Goal: Task Accomplishment & Management: Use online tool/utility

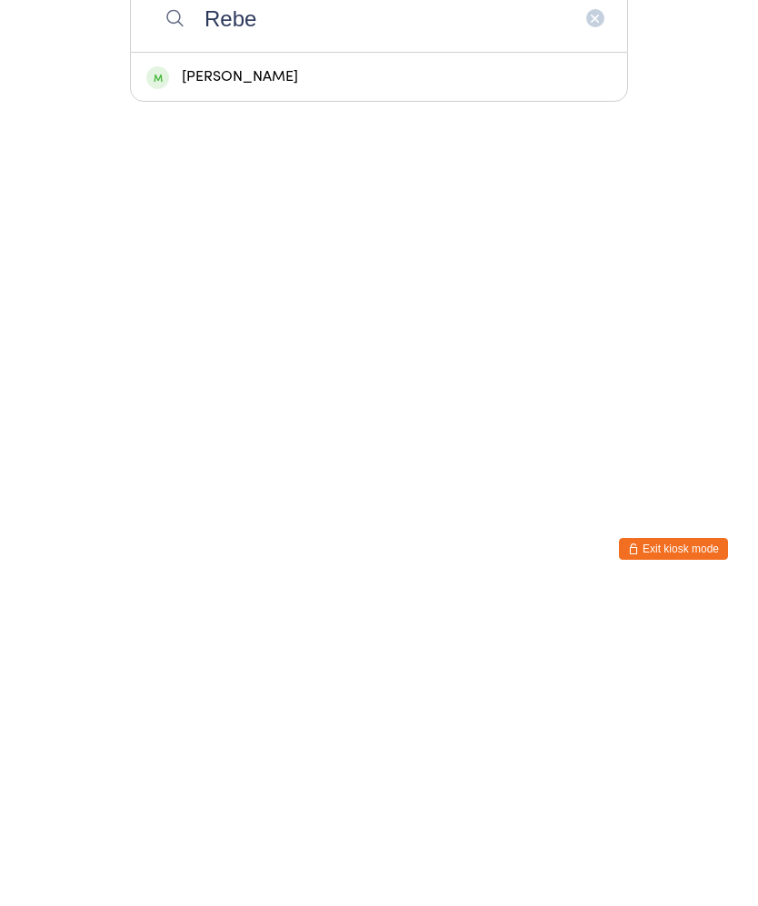
type input "Rebe"
click at [272, 369] on div "[PERSON_NAME]" at bounding box center [379, 393] width 496 height 48
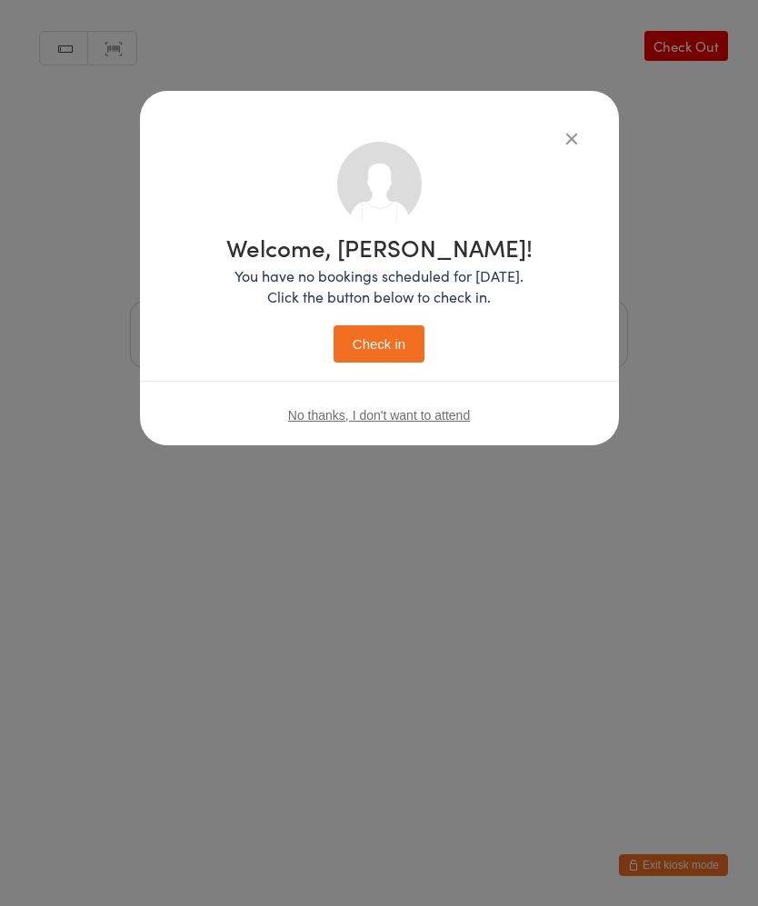
click at [377, 347] on button "Check in" at bounding box center [379, 343] width 91 height 37
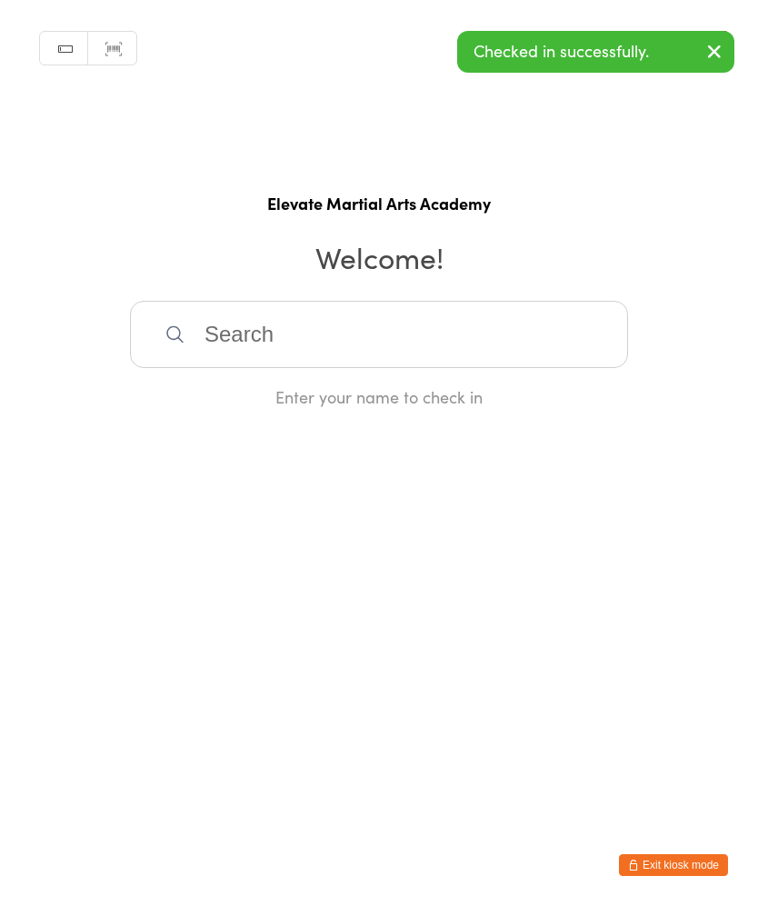
click at [325, 335] on input "search" at bounding box center [379, 334] width 498 height 67
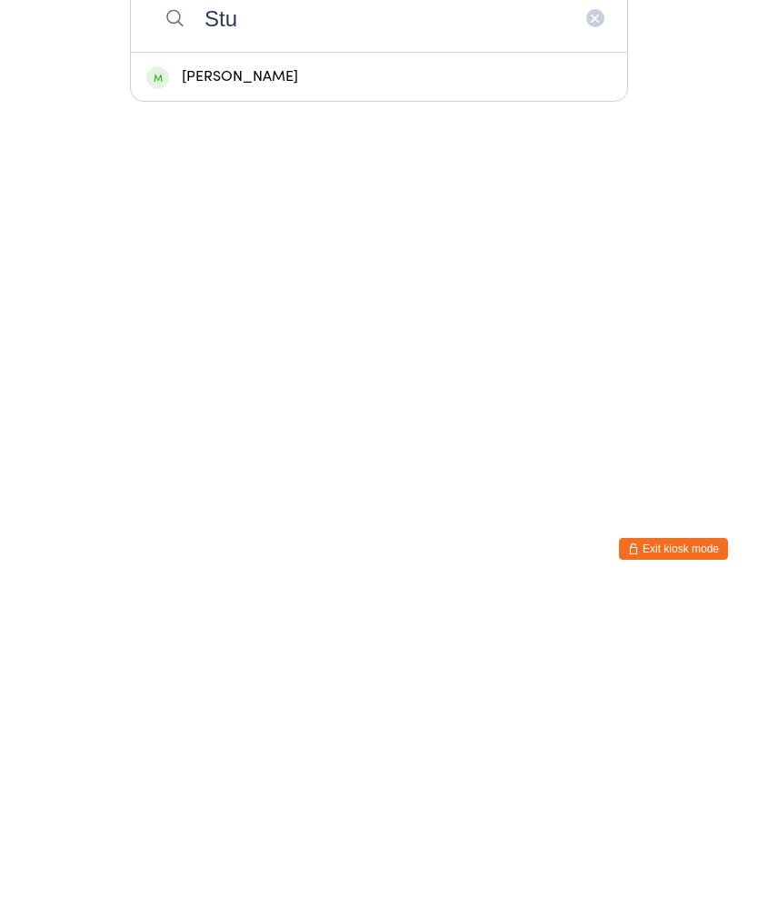
type input "Stu"
click at [309, 381] on div "[PERSON_NAME]" at bounding box center [379, 393] width 466 height 25
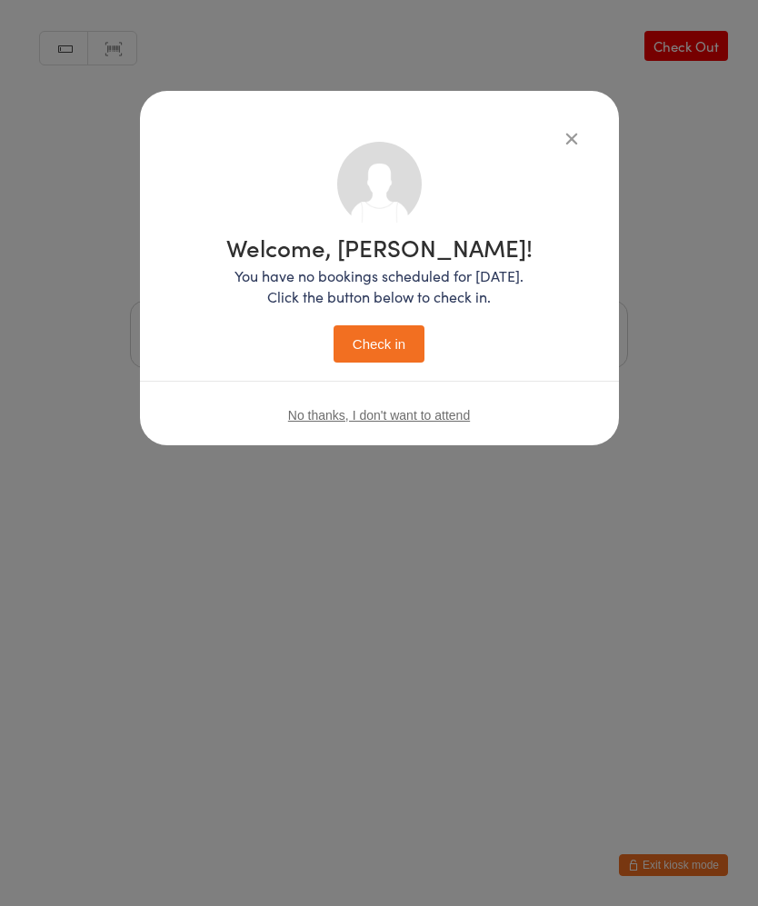
click at [381, 347] on button "Check in" at bounding box center [379, 343] width 91 height 37
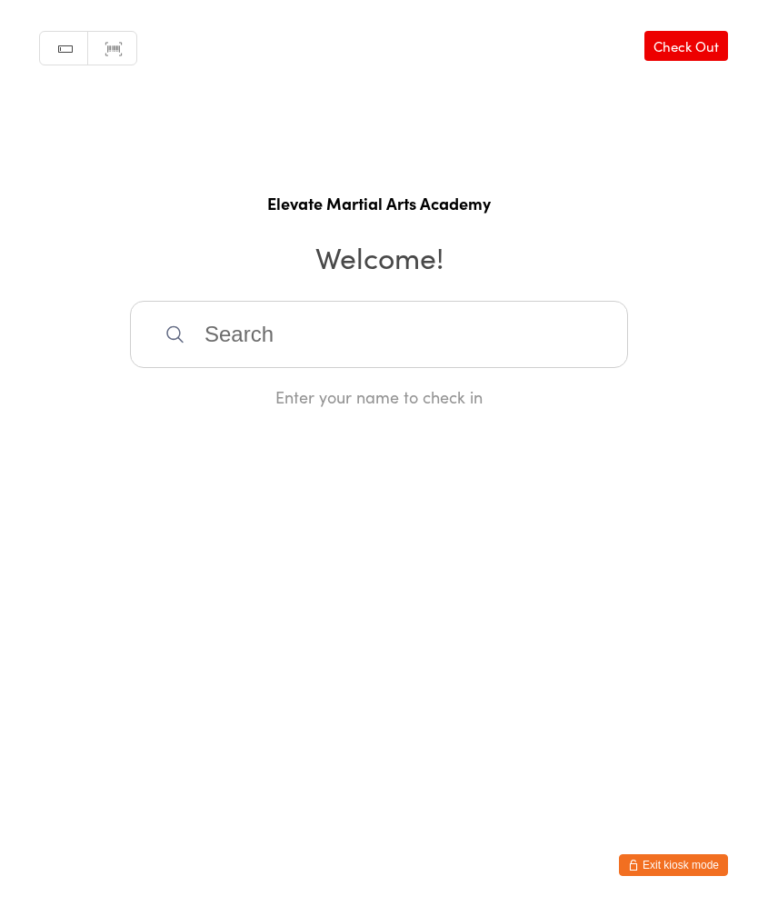
click at [225, 324] on input "search" at bounding box center [379, 334] width 498 height 67
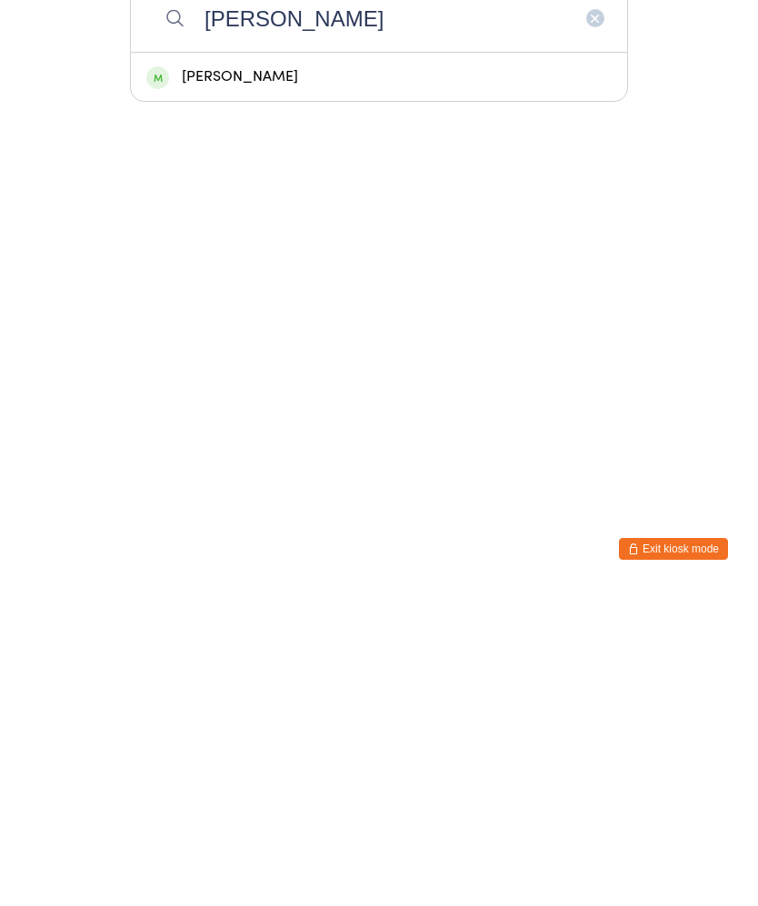
type input "[PERSON_NAME]"
click at [468, 381] on div "[PERSON_NAME]" at bounding box center [379, 393] width 466 height 25
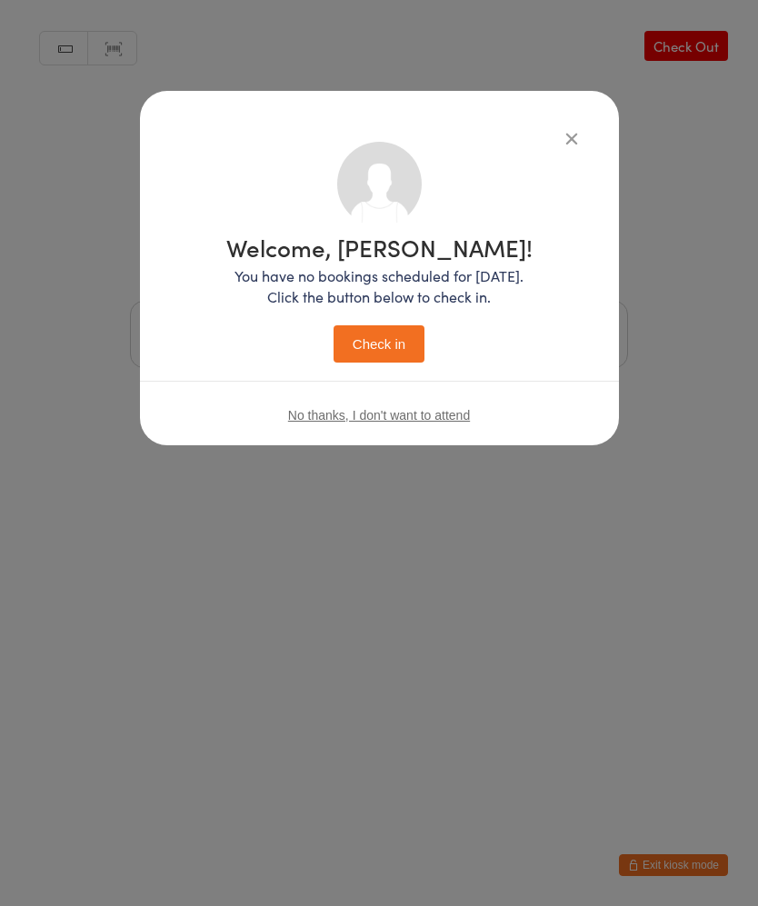
click at [375, 344] on button "Check in" at bounding box center [379, 343] width 91 height 37
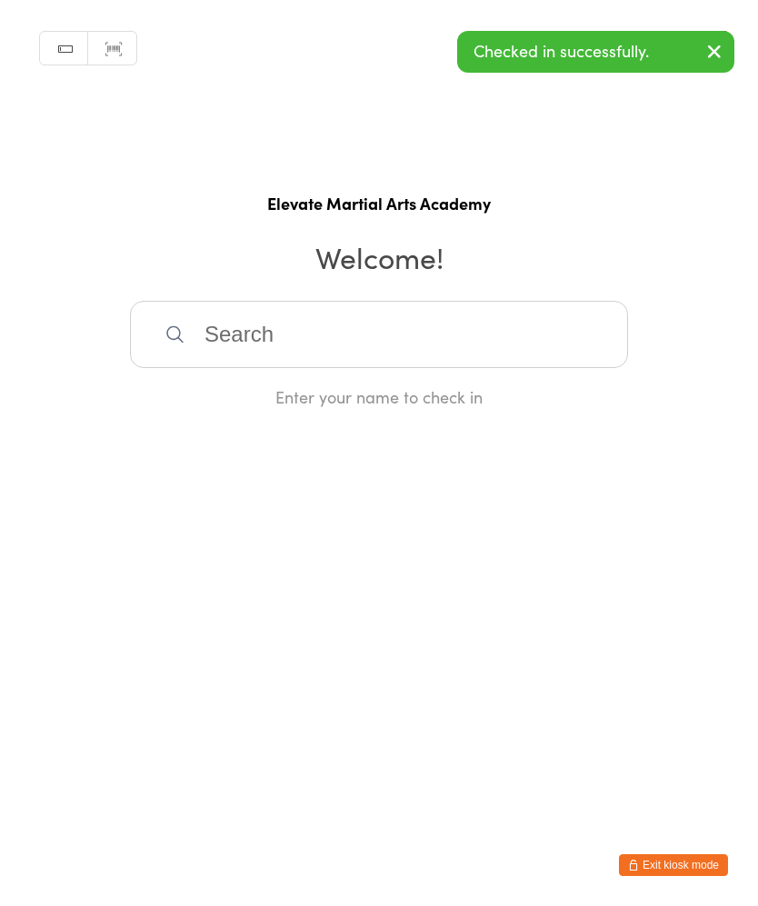
click at [437, 336] on input "search" at bounding box center [379, 334] width 498 height 67
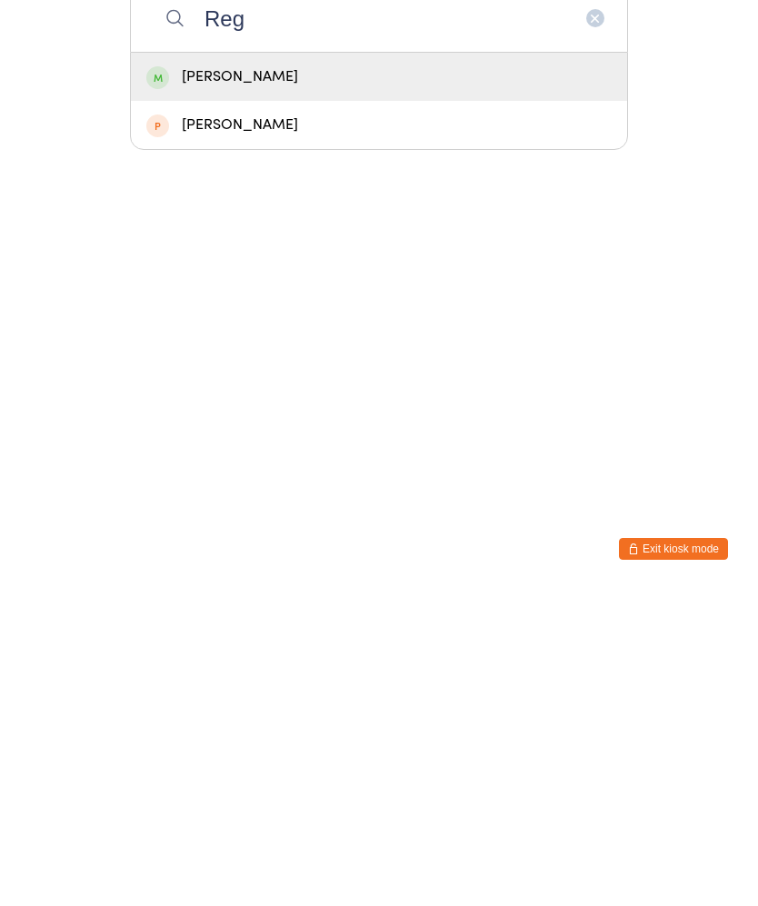
type input "Reg"
click at [355, 369] on div "[PERSON_NAME]" at bounding box center [379, 393] width 496 height 48
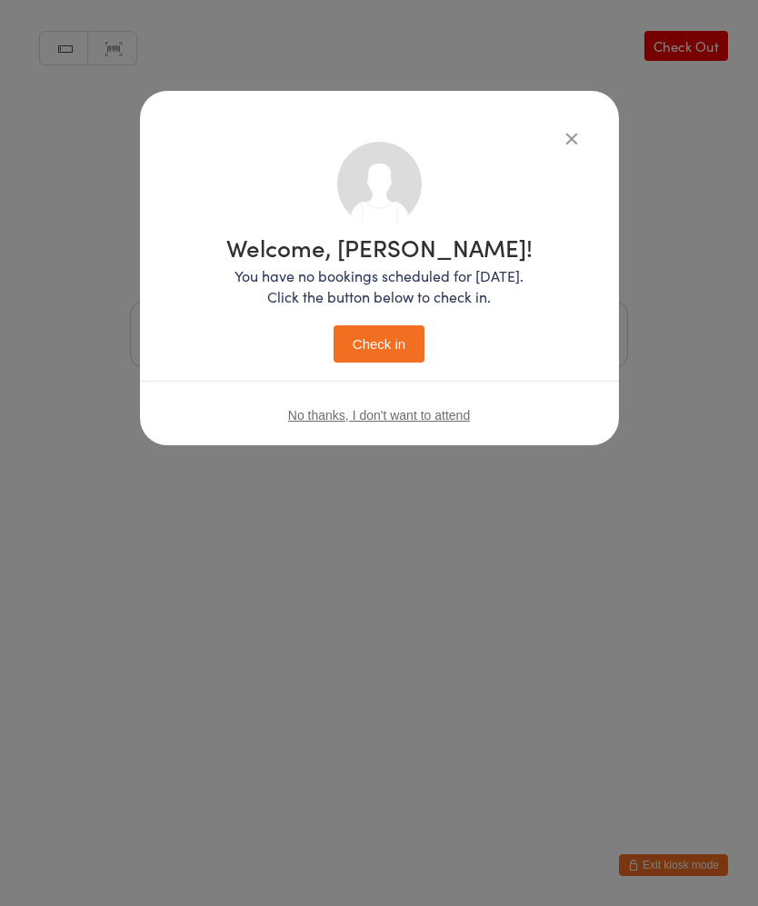
click at [385, 349] on button "Check in" at bounding box center [379, 343] width 91 height 37
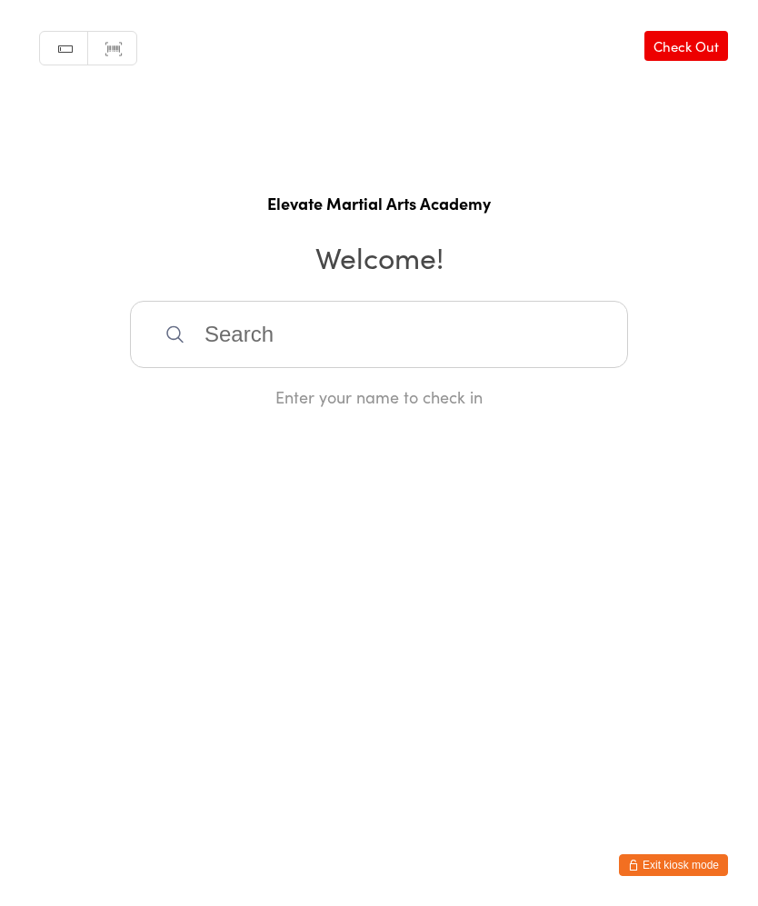
click at [211, 346] on input "search" at bounding box center [379, 334] width 498 height 67
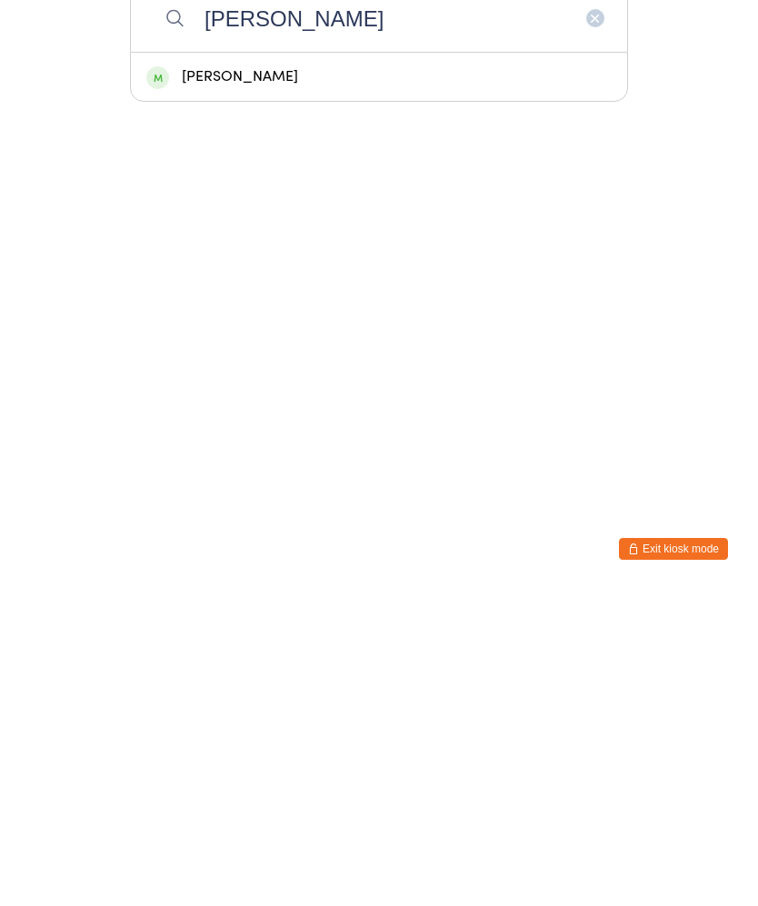
type input "[PERSON_NAME]"
click at [241, 381] on div "[PERSON_NAME]" at bounding box center [379, 393] width 466 height 25
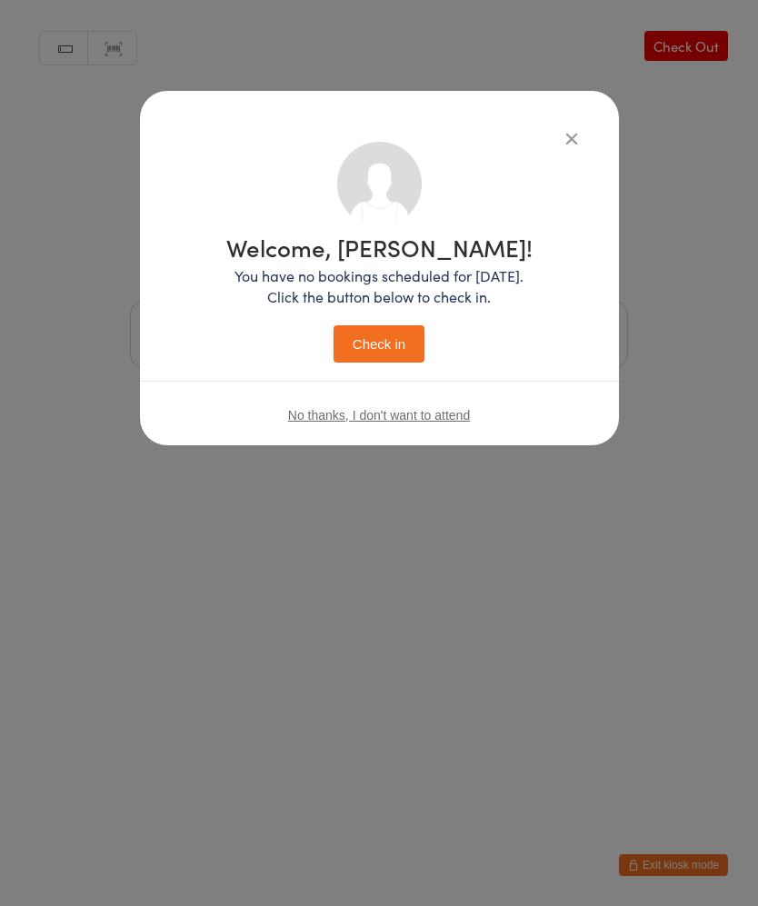
click at [383, 346] on button "Check in" at bounding box center [379, 343] width 91 height 37
